Goal: Check status: Check status

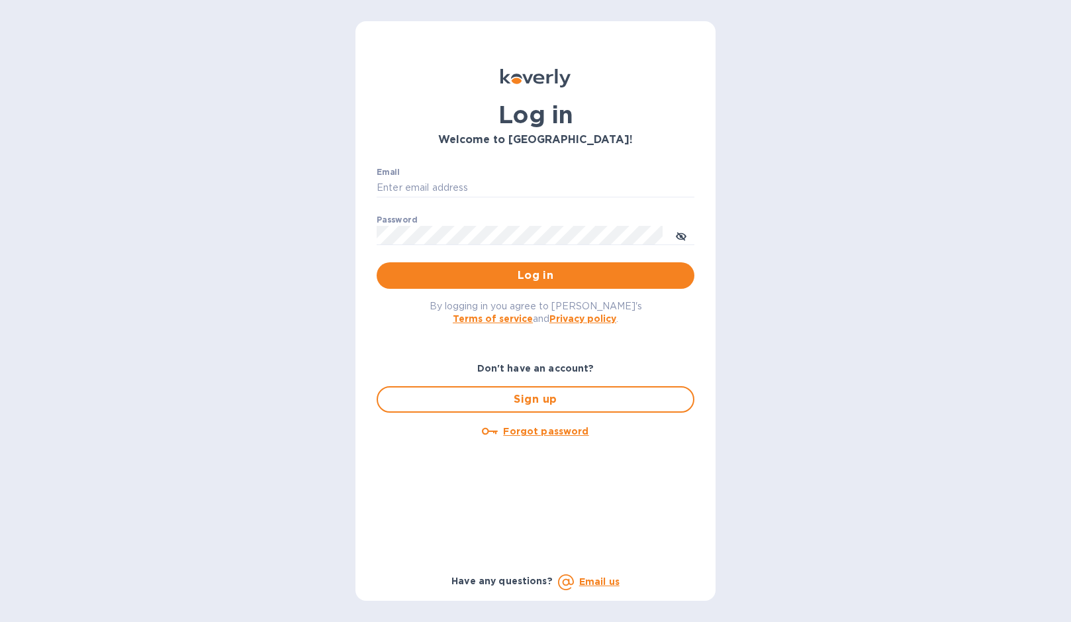
type input "erika@ams.supply"
click at [629, 266] on button "Log in" at bounding box center [536, 275] width 318 height 26
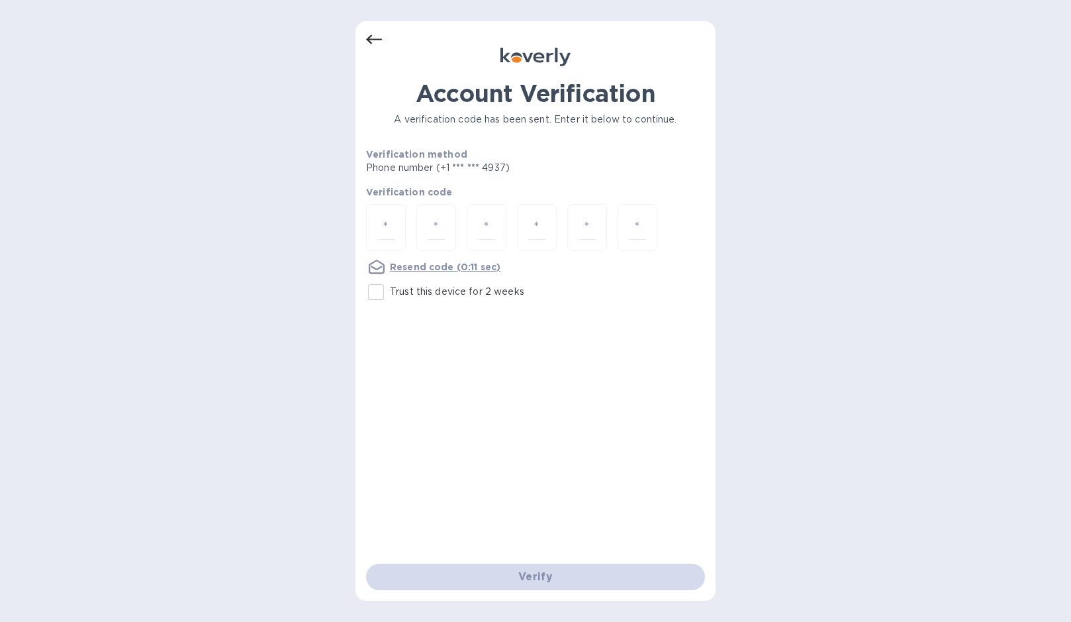
click at [375, 286] on input "Trust this device for 2 weeks" at bounding box center [376, 292] width 28 height 28
checkbox input "true"
click at [384, 220] on input "number" at bounding box center [385, 227] width 17 height 24
type input "8"
type input "5"
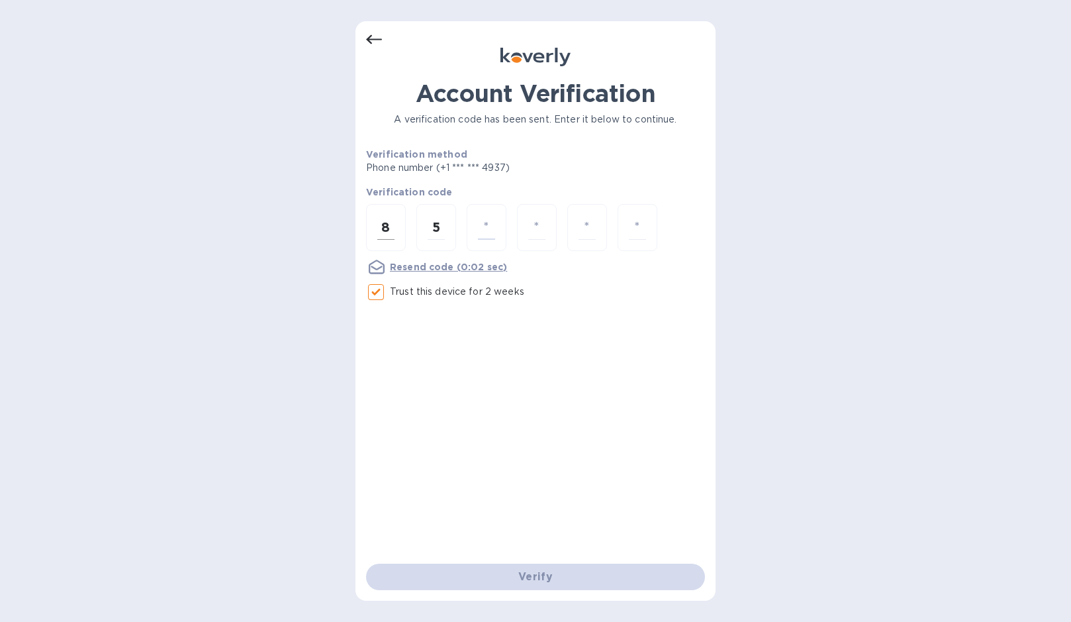
type input "6"
type input "9"
type input "0"
type input "2"
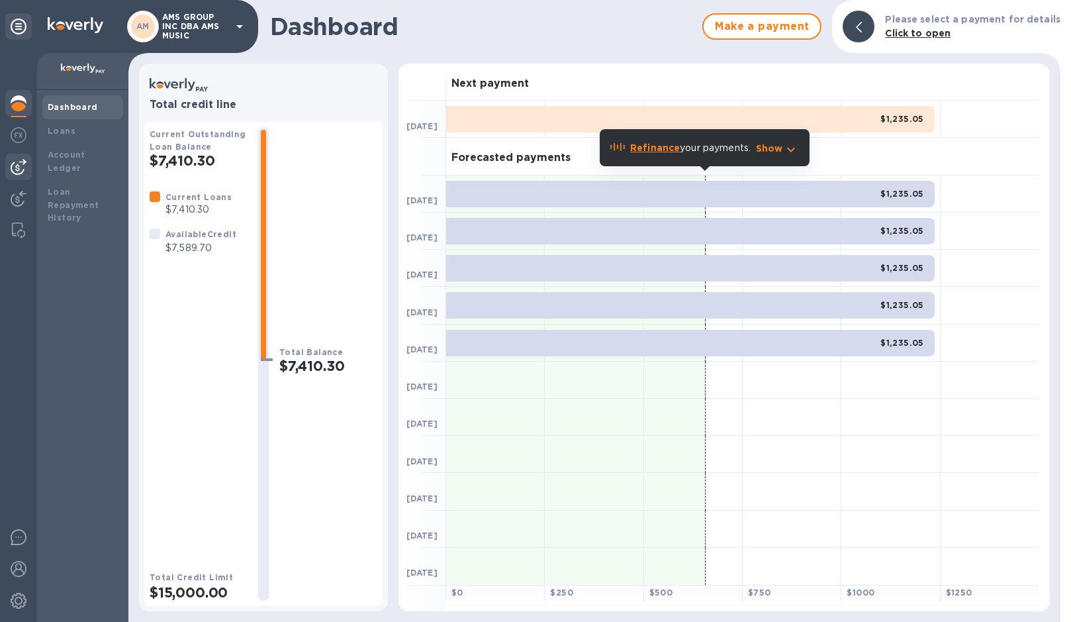
click at [19, 162] on img at bounding box center [19, 167] width 16 height 16
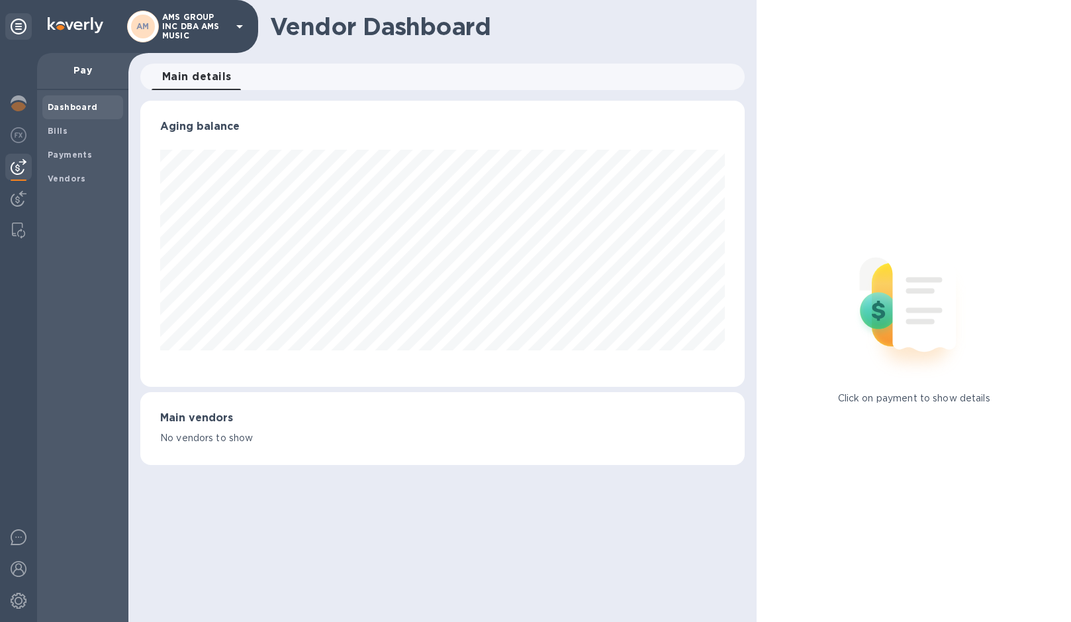
scroll to position [286, 605]
click at [67, 162] on div "Payments" at bounding box center [82, 155] width 81 height 24
